Goal: Task Accomplishment & Management: Manage account settings

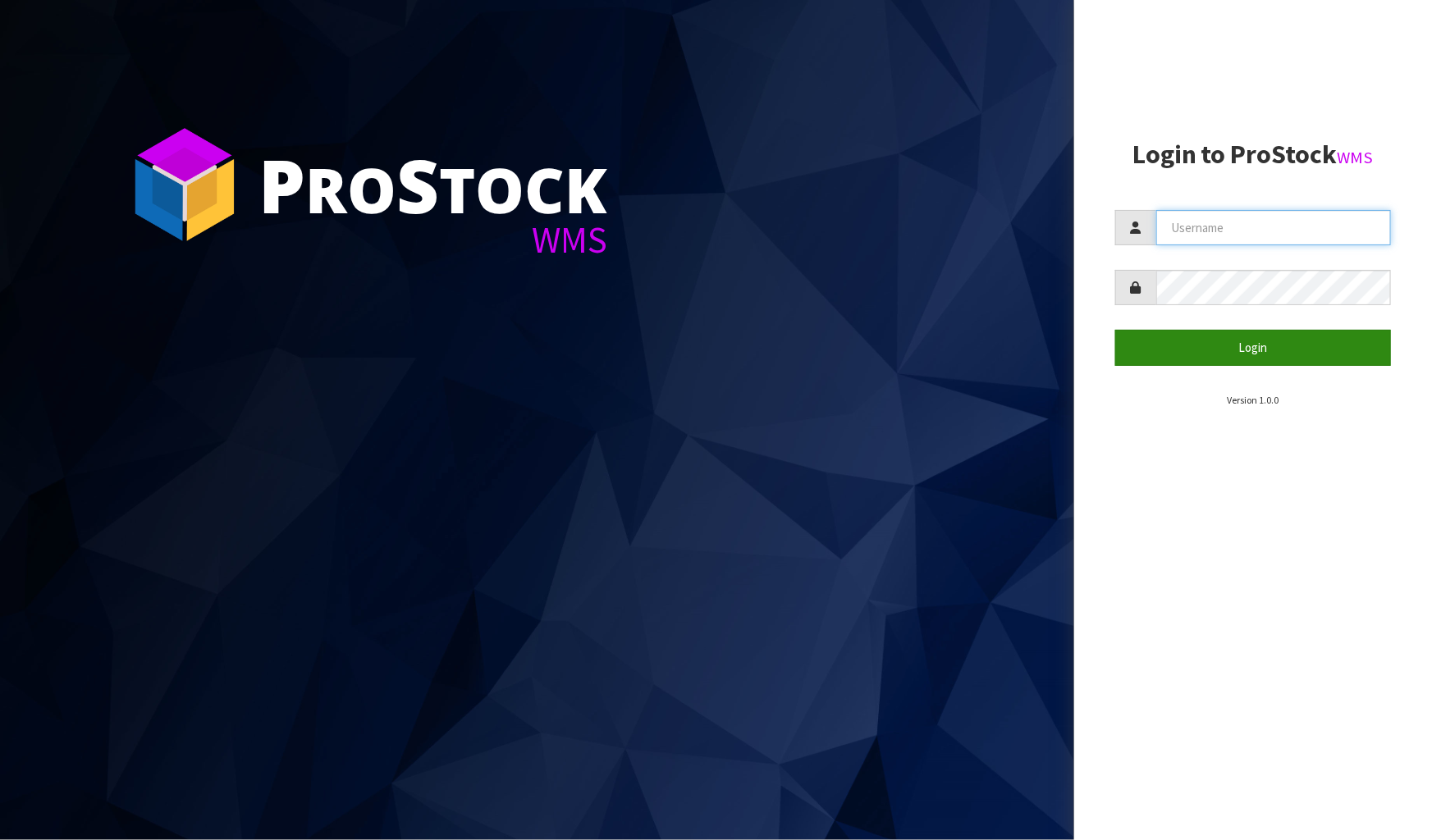
type input "Meena"
click at [750, 342] on button "Login" at bounding box center [1253, 347] width 276 height 35
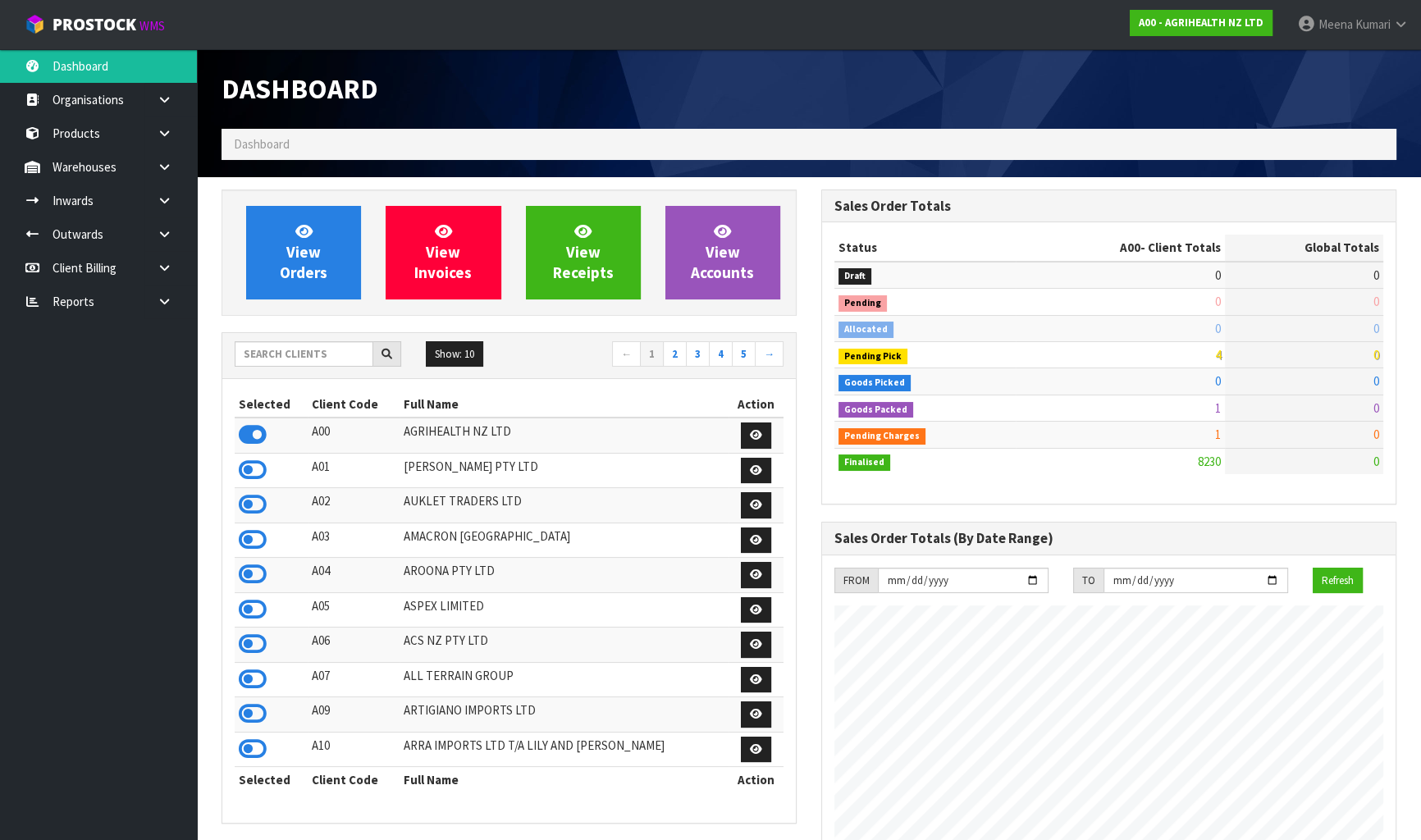
scroll to position [1241, 599]
click at [259, 362] on input "text" at bounding box center [304, 354] width 139 height 25
click at [750, 33] on link "[PERSON_NAME]" at bounding box center [1353, 24] width 136 height 50
click at [750, 57] on link "Logout" at bounding box center [1355, 65] width 129 height 22
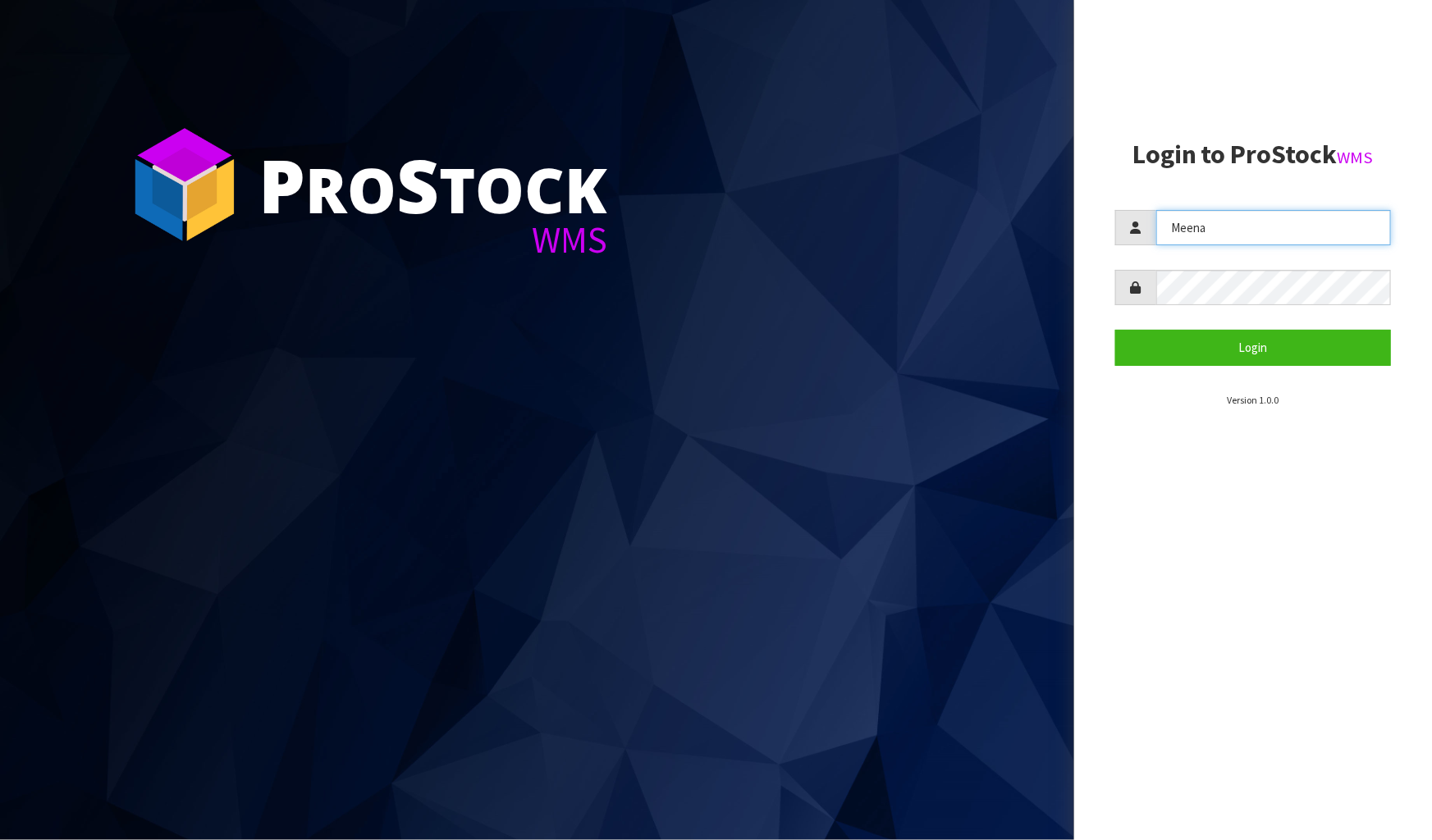
click at [1222, 230] on input "Meena" at bounding box center [1273, 228] width 235 height 35
type input "Raj"
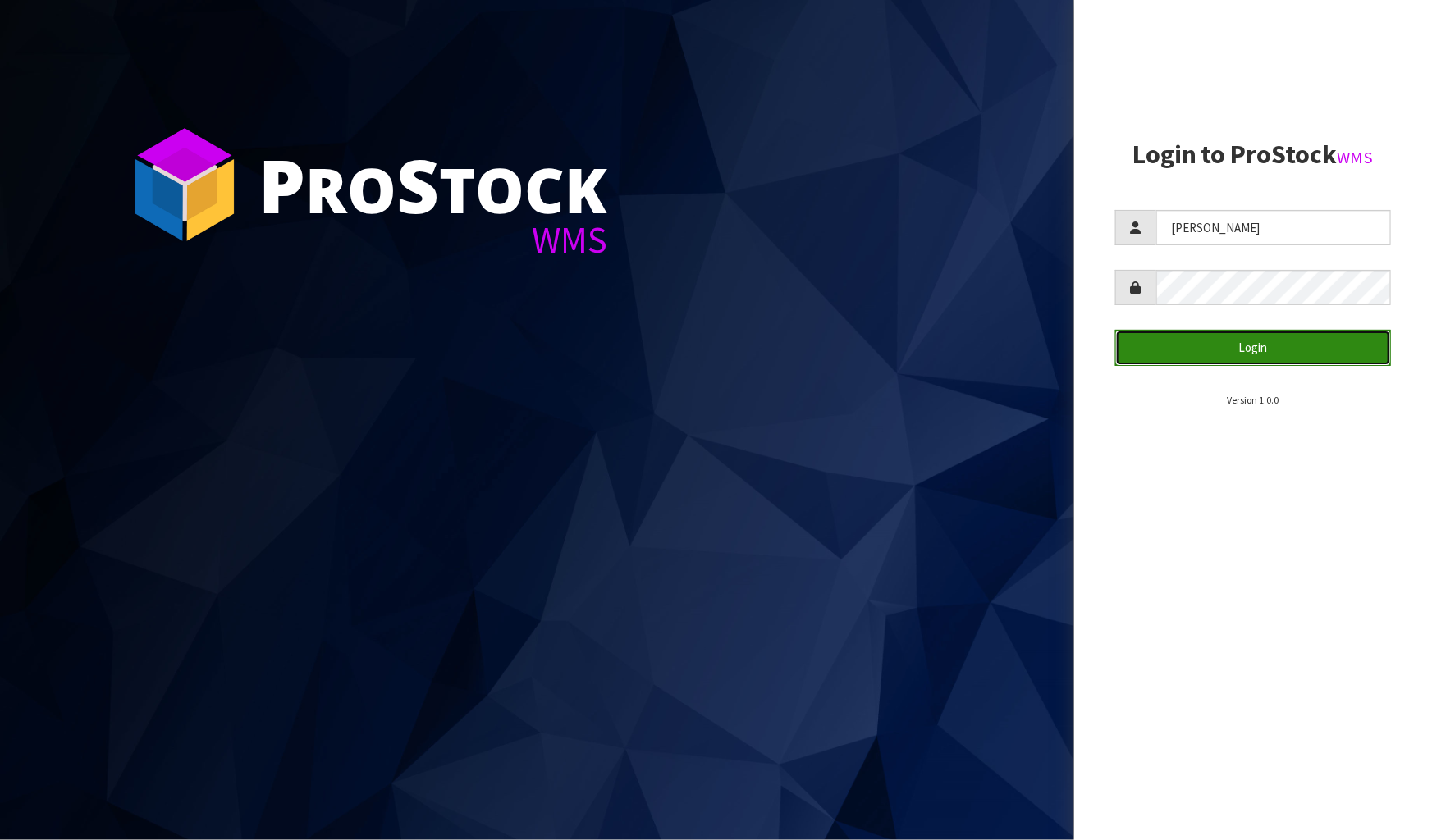
click at [1229, 345] on button "Login" at bounding box center [1253, 347] width 276 height 35
